Goal: Task Accomplishment & Management: Use online tool/utility

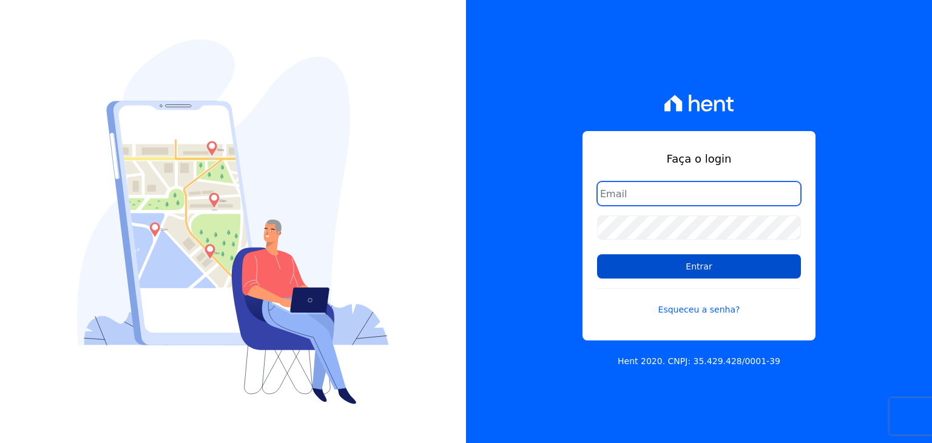
type input "[EMAIL_ADDRESS][DOMAIN_NAME]"
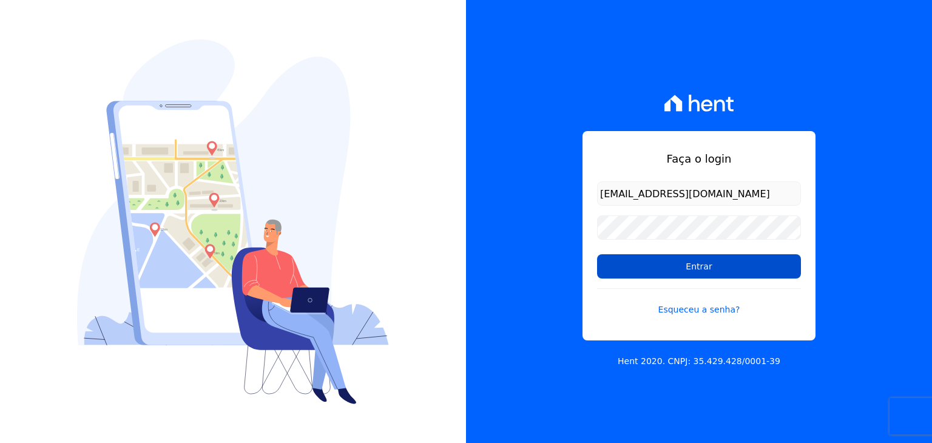
click at [645, 275] on input "Entrar" at bounding box center [699, 266] width 204 height 24
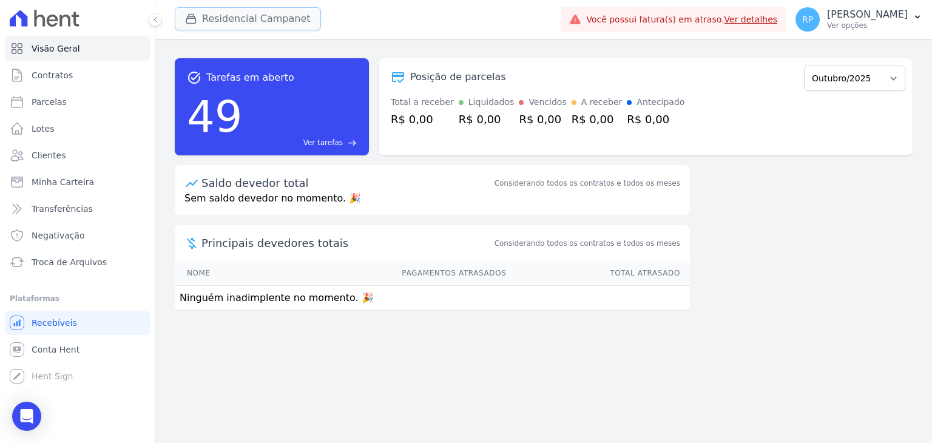
drag, startPoint x: 250, startPoint y: 20, endPoint x: 246, endPoint y: 27, distance: 8.1
click at [250, 20] on button "Residencial Campanet" at bounding box center [248, 18] width 146 height 23
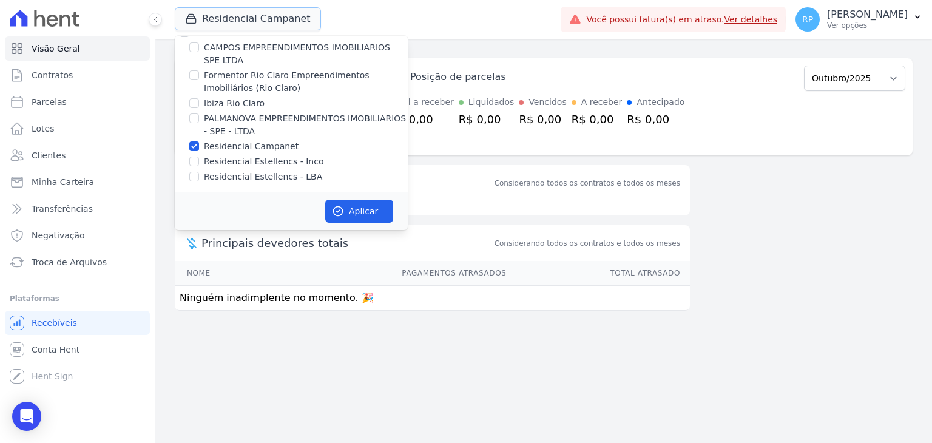
scroll to position [19, 0]
click at [244, 148] on label "Residencial Campanet" at bounding box center [251, 146] width 95 height 13
click at [199, 148] on input "Residencial Campanet" at bounding box center [194, 146] width 10 height 10
checkbox input "false"
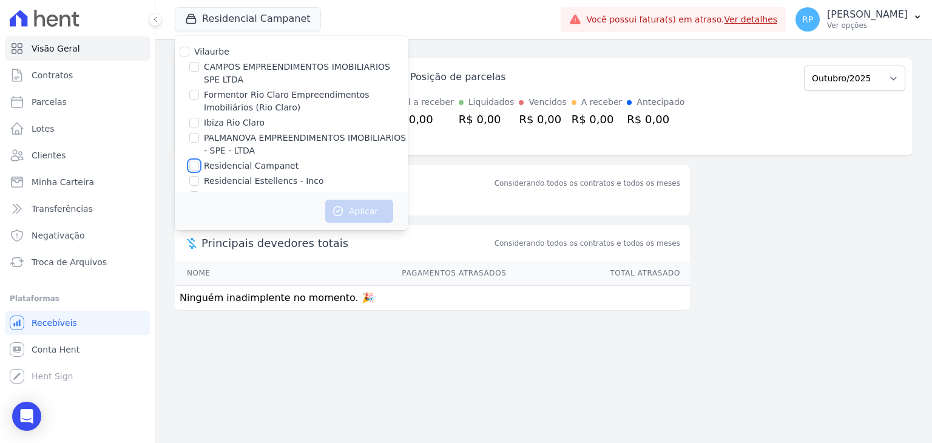
scroll to position [0, 0]
click at [234, 69] on label "CAMPOS EMPREENDIMENTOS IMOBILIARIOS SPE LTDA" at bounding box center [306, 73] width 204 height 25
click at [199, 69] on input "CAMPOS EMPREENDIMENTOS IMOBILIARIOS SPE LTDA" at bounding box center [194, 67] width 10 height 10
checkbox input "true"
click at [368, 207] on button "Aplicar" at bounding box center [359, 211] width 68 height 23
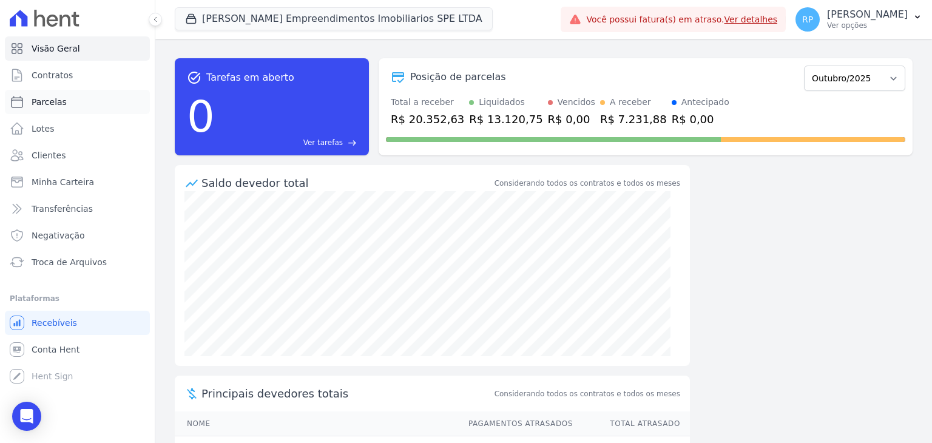
click at [53, 104] on span "Parcelas" at bounding box center [49, 102] width 35 height 12
select select
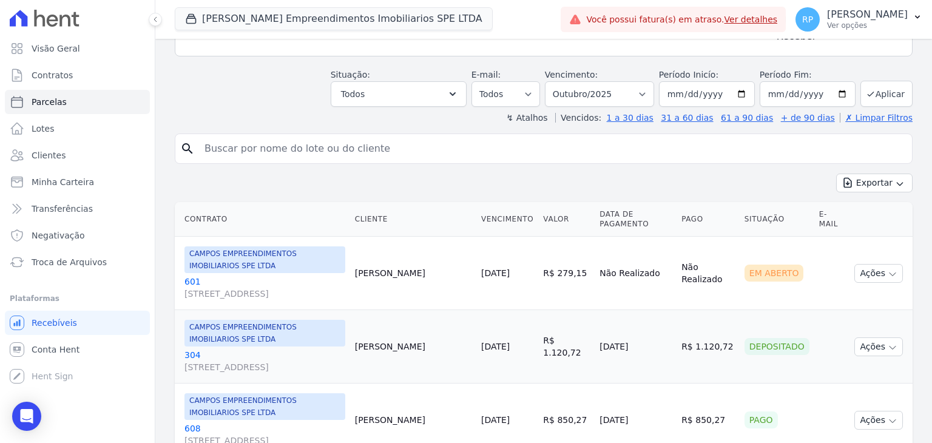
scroll to position [61, 0]
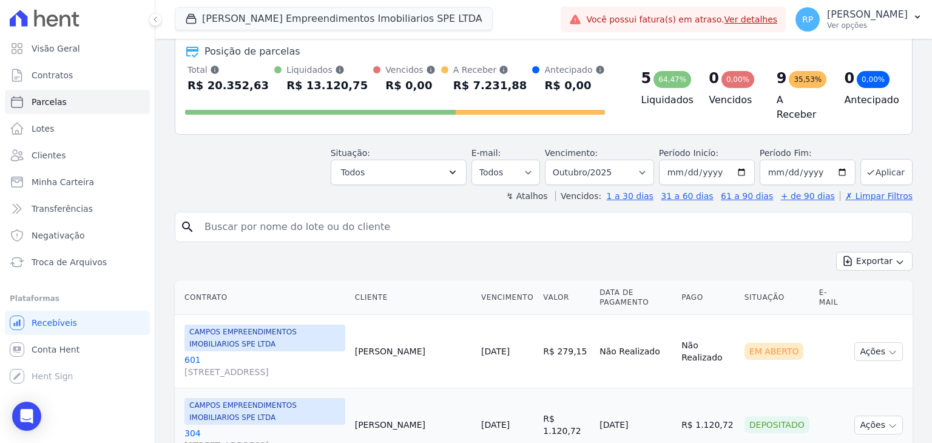
click at [244, 220] on input "search" at bounding box center [552, 227] width 710 height 24
type input "bruno"
select select
